Goal: Navigation & Orientation: Find specific page/section

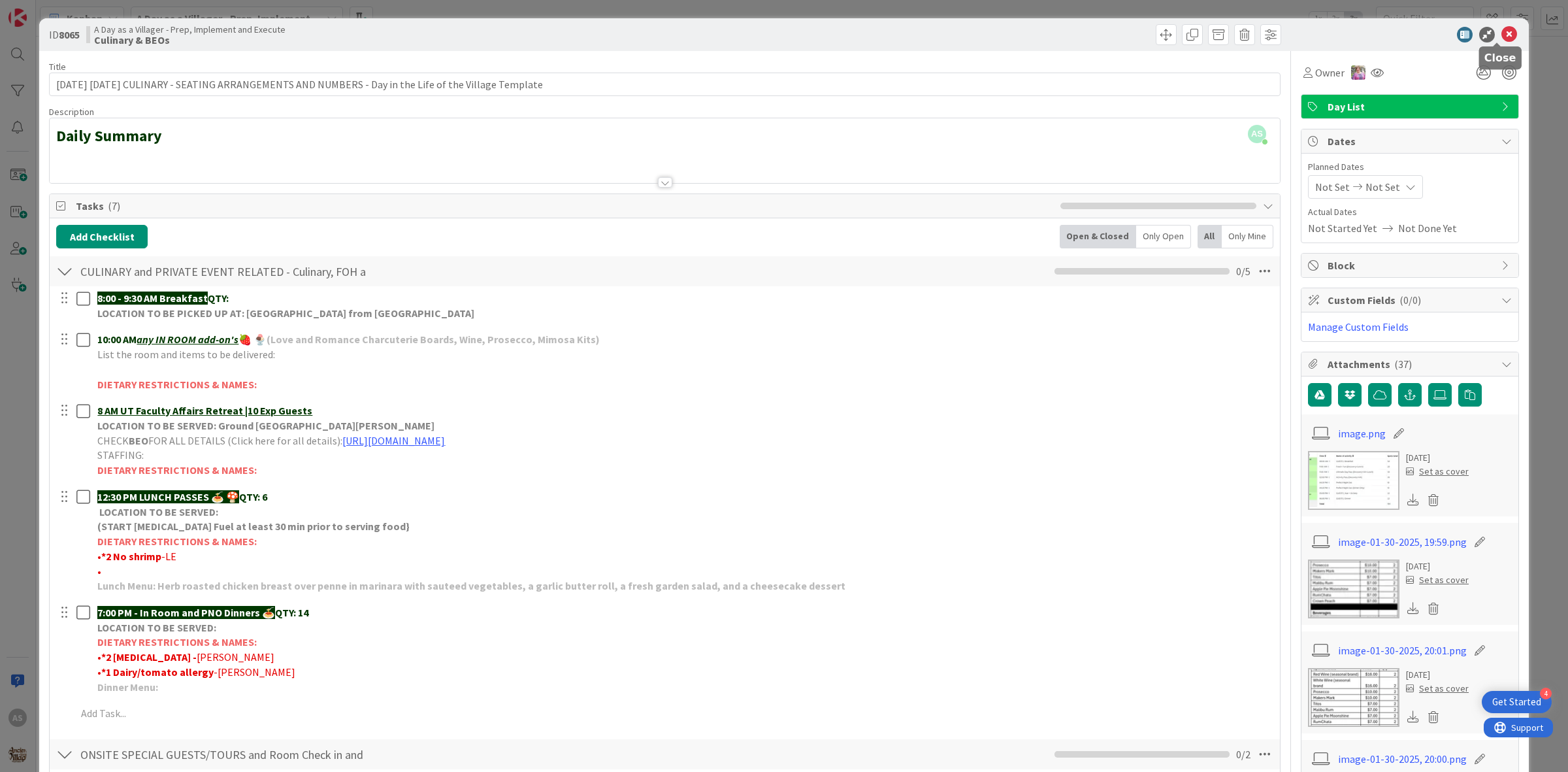
click at [1503, 37] on icon at bounding box center [1509, 34] width 16 height 16
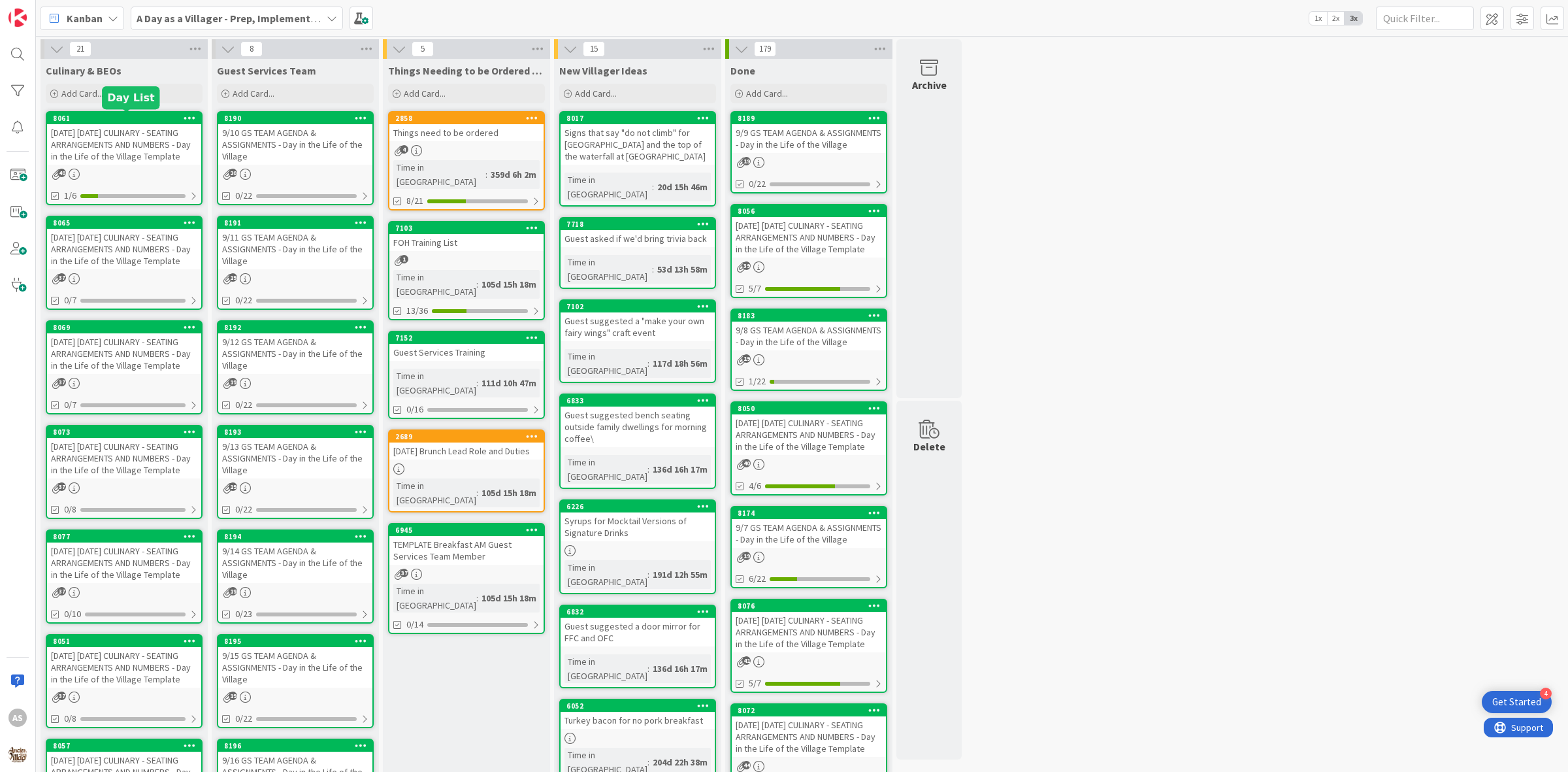
click at [141, 156] on div "[DATE] [DATE] CULINARY - SEATING ARRANGEMENTS AND NUMBERS - Day in the Life of …" at bounding box center [124, 144] width 155 height 41
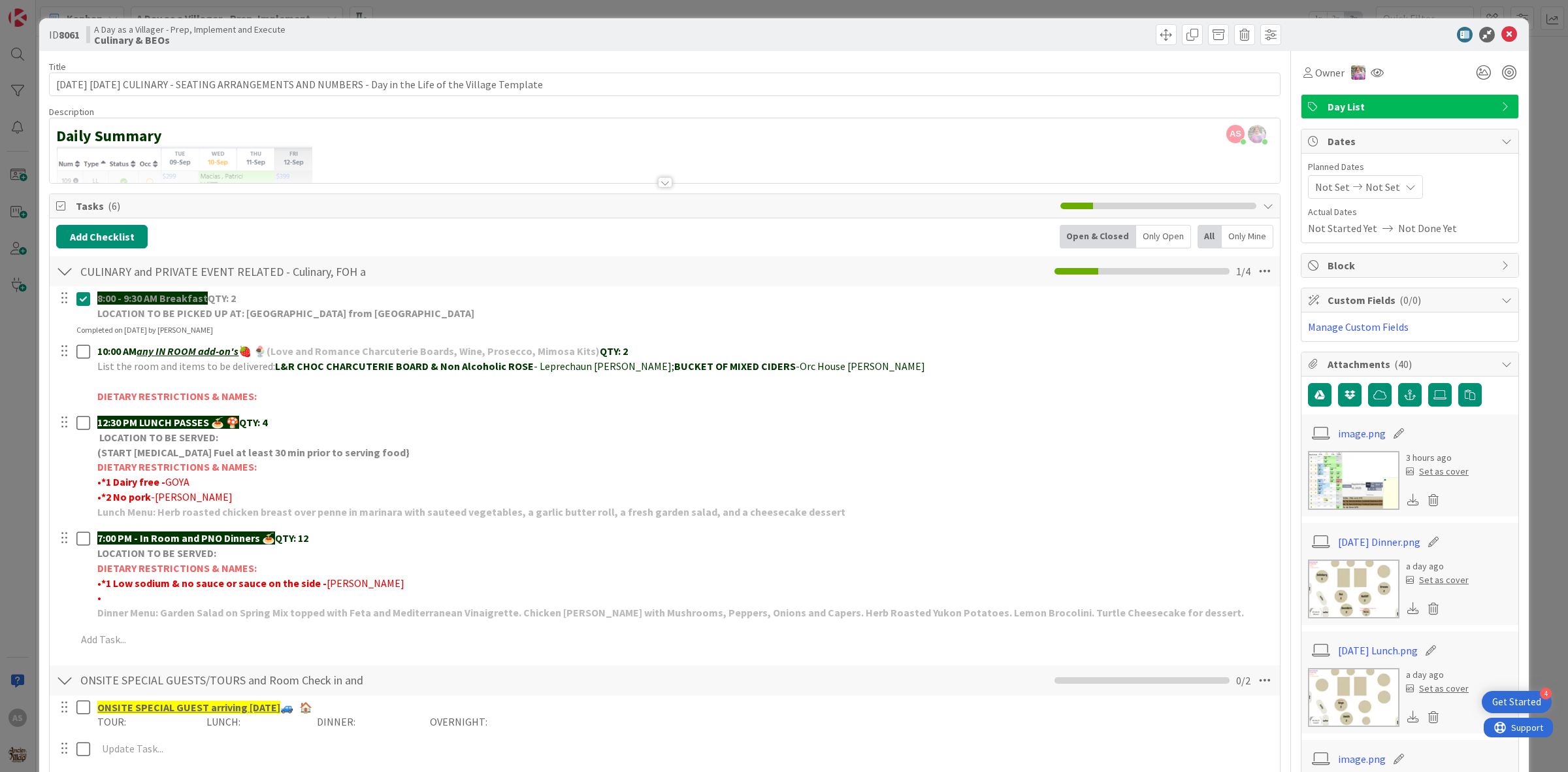
click at [1507, 33] on div at bounding box center [1403, 34] width 231 height 16
click at [1501, 33] on icon at bounding box center [1509, 34] width 16 height 16
